Goal: Book appointment/travel/reservation

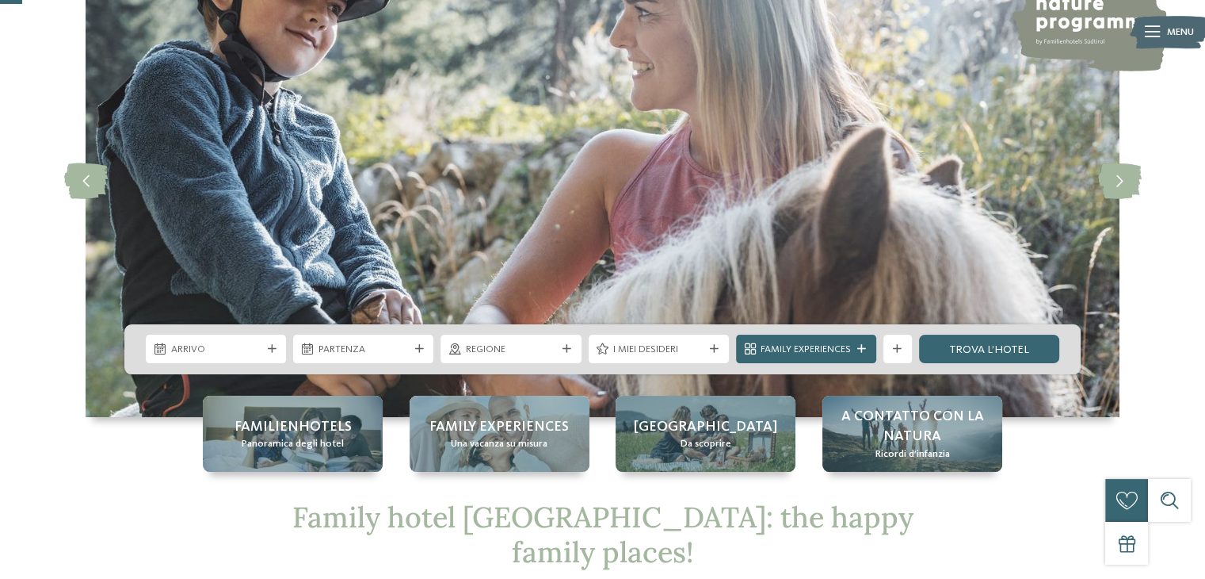
scroll to position [120, 0]
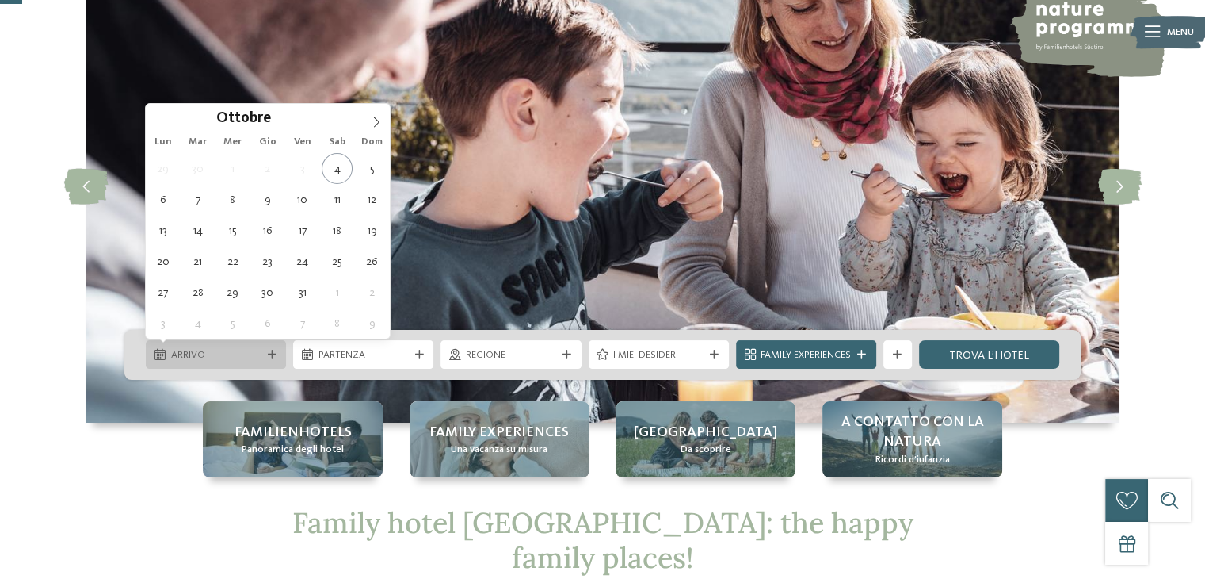
click at [273, 359] on div "Arrivo" at bounding box center [216, 354] width 140 height 29
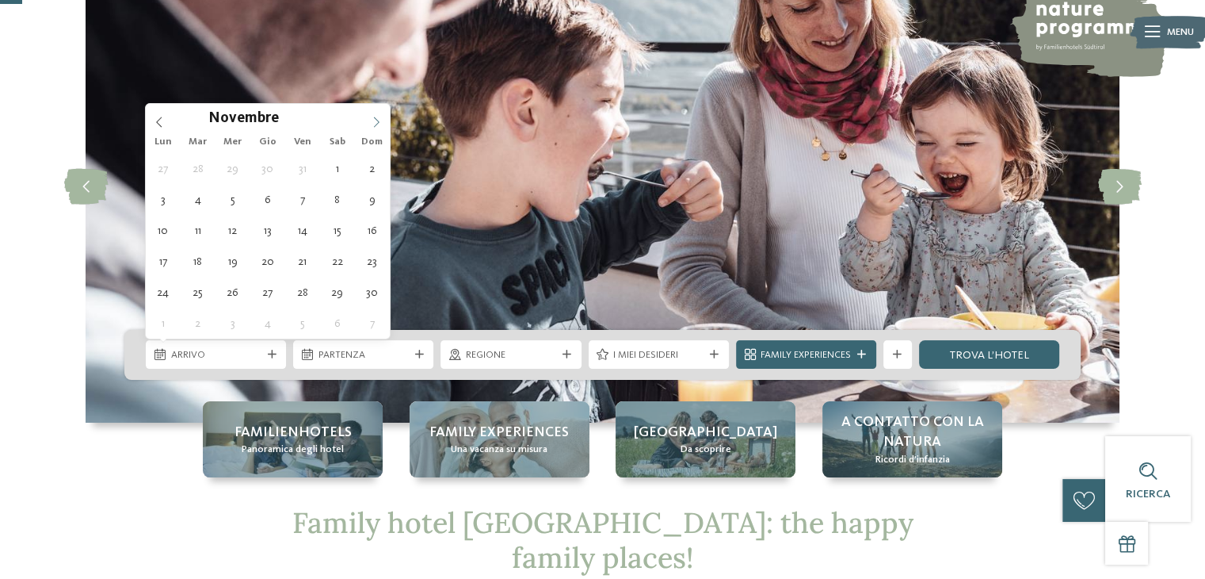
click at [374, 121] on icon at bounding box center [376, 122] width 11 height 11
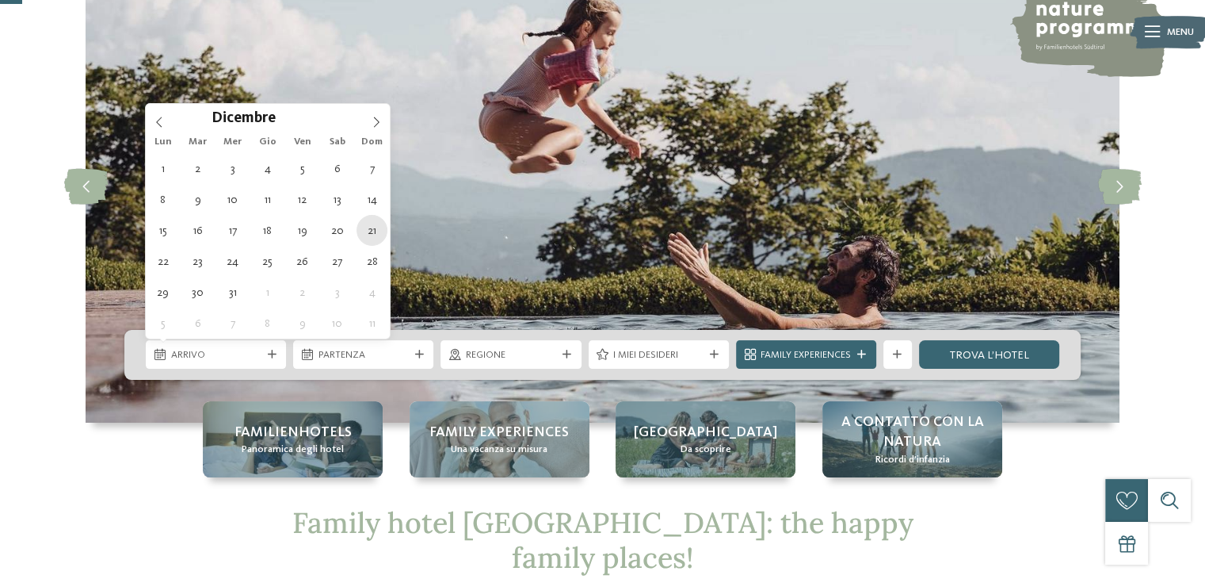
type div "[DATE]"
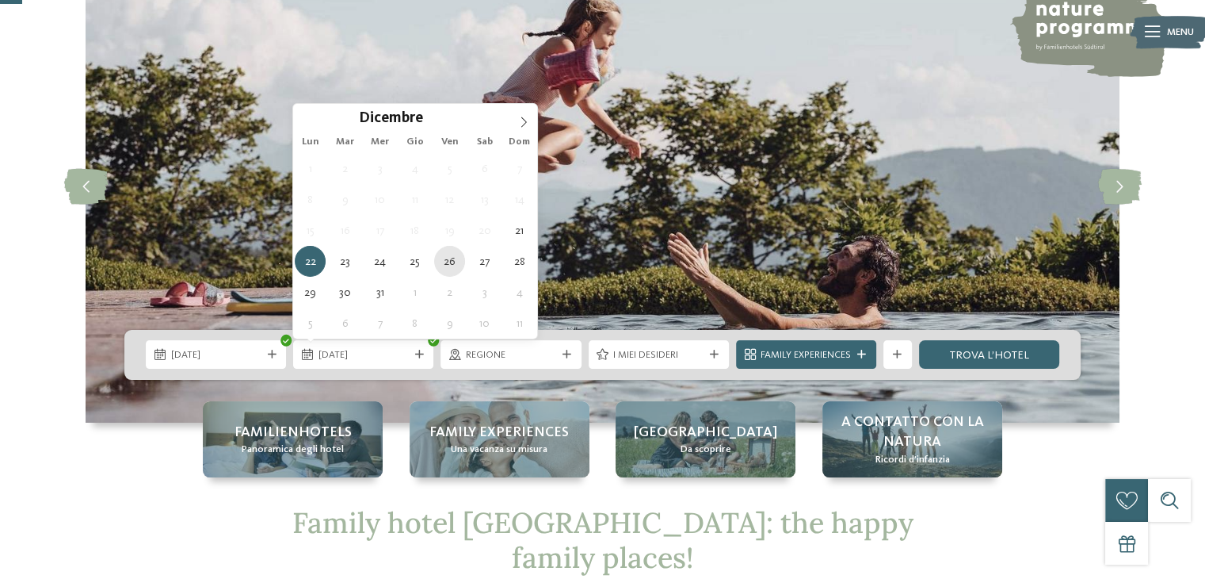
type div "[DATE]"
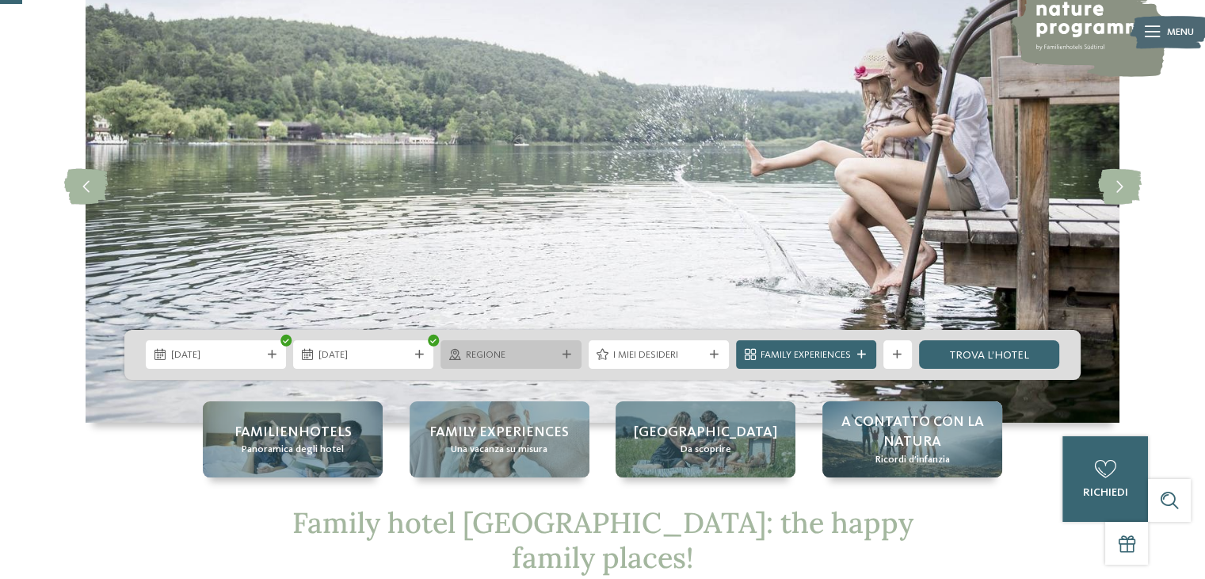
click at [564, 359] on div "Regione" at bounding box center [511, 354] width 140 height 29
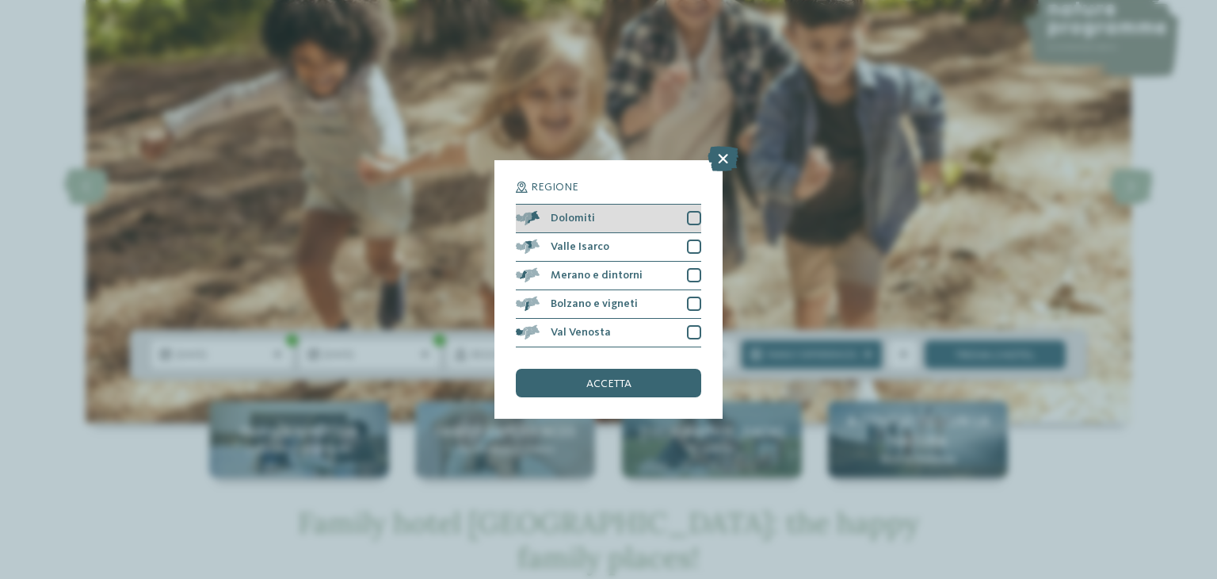
click at [688, 222] on div at bounding box center [694, 218] width 14 height 14
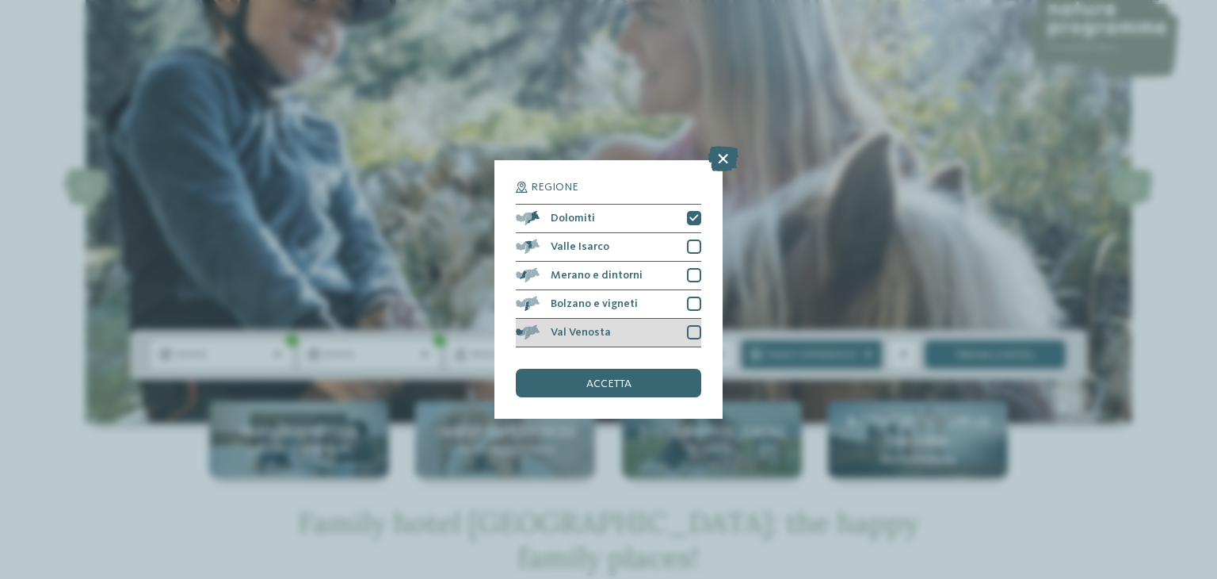
click at [697, 332] on div at bounding box center [694, 332] width 14 height 14
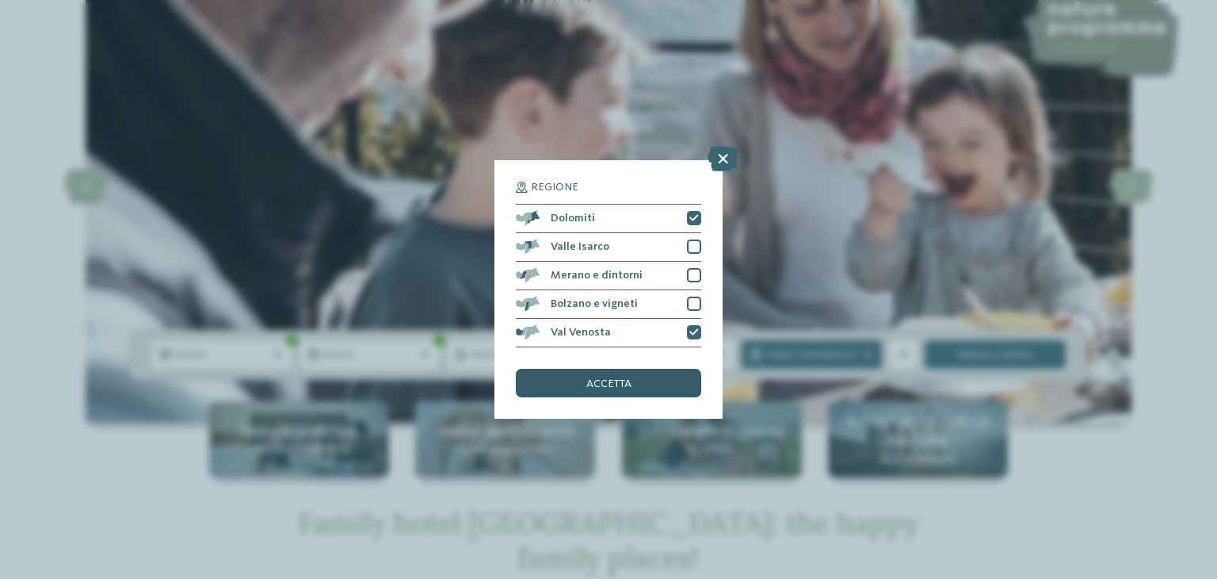
click at [625, 382] on span "accetta" at bounding box center [608, 383] width 45 height 11
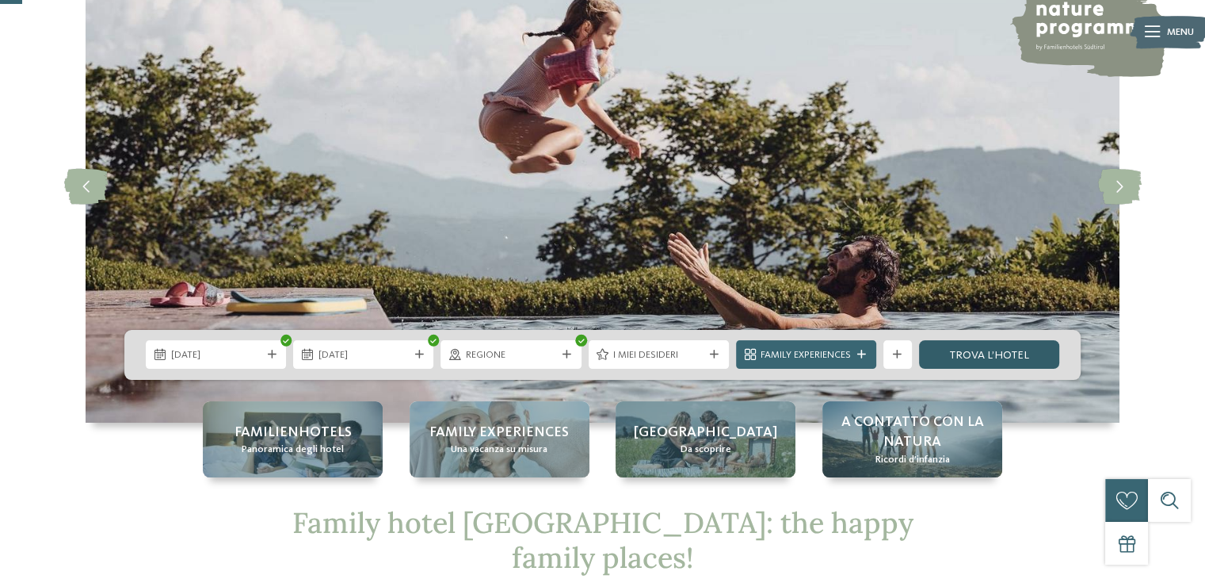
click at [972, 351] on link "trova l’hotel" at bounding box center [989, 354] width 140 height 29
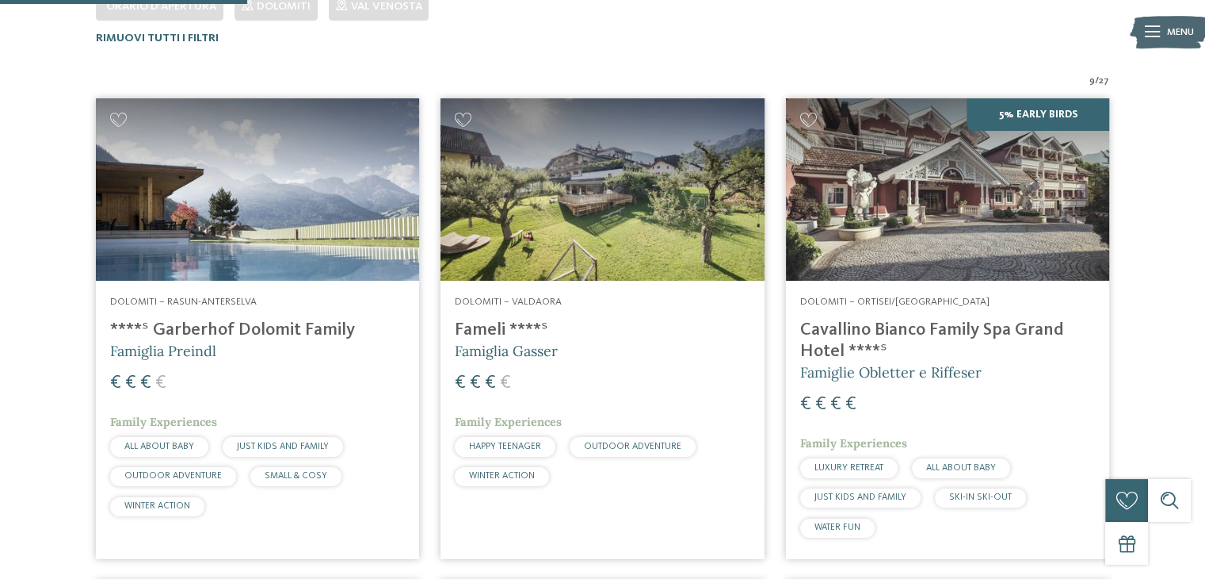
click at [972, 351] on h4 "Cavallino Bianco Family Spa Grand Hotel ****ˢ" at bounding box center [947, 340] width 295 height 43
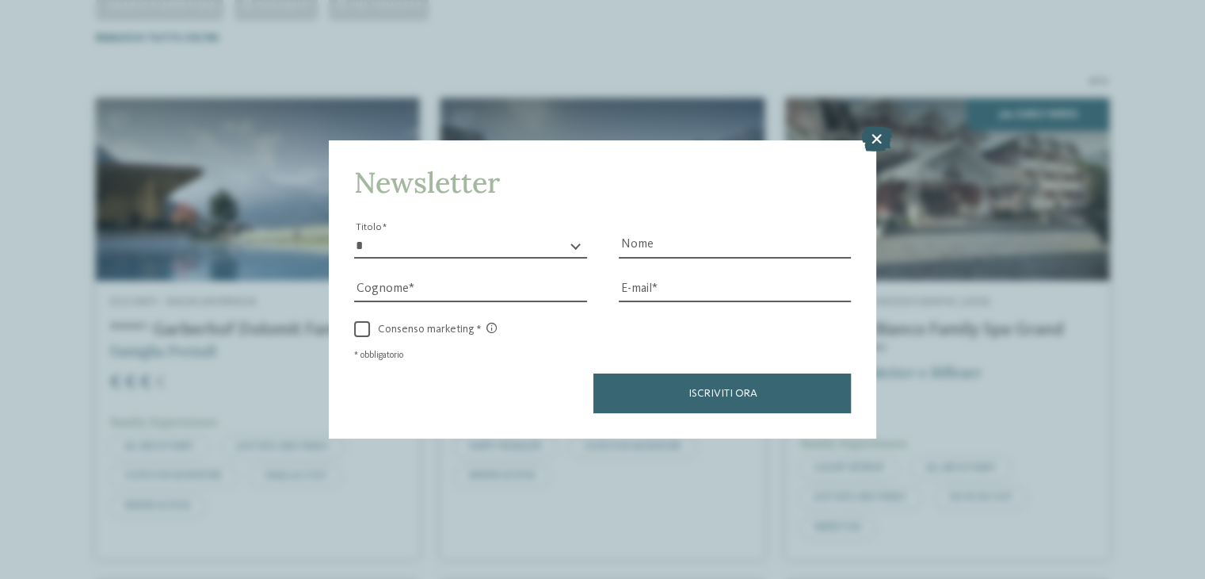
click at [886, 139] on icon at bounding box center [876, 139] width 31 height 25
